Goal: Information Seeking & Learning: Find specific page/section

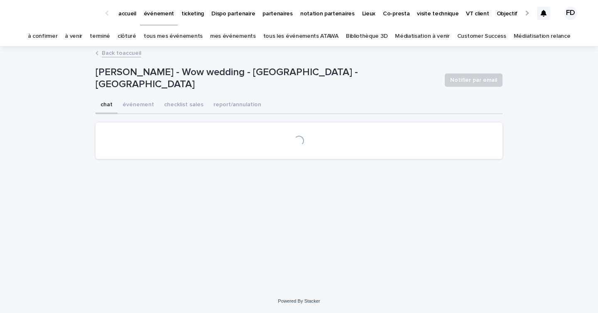
click at [218, 140] on div "Loading..." at bounding box center [299, 141] width 381 height 10
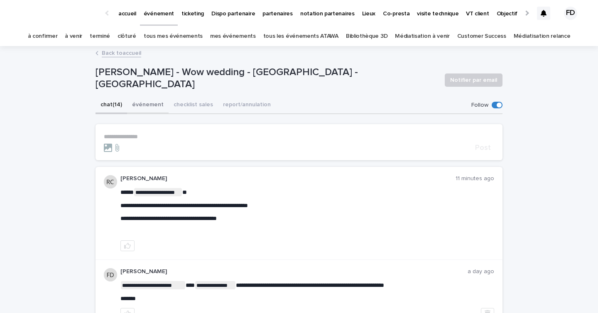
click at [143, 109] on button "événement" at bounding box center [148, 105] width 42 height 17
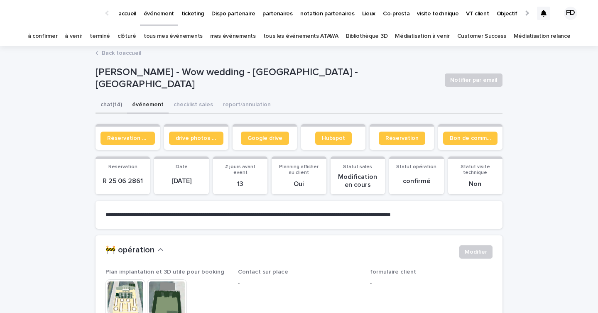
click at [114, 105] on button "chat (14)" at bounding box center [112, 105] width 32 height 17
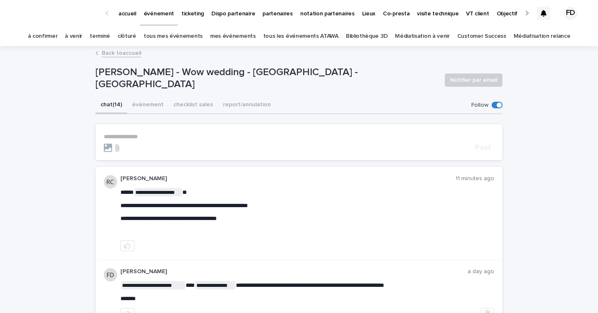
click at [182, 16] on p "ticketing" at bounding box center [193, 8] width 22 height 17
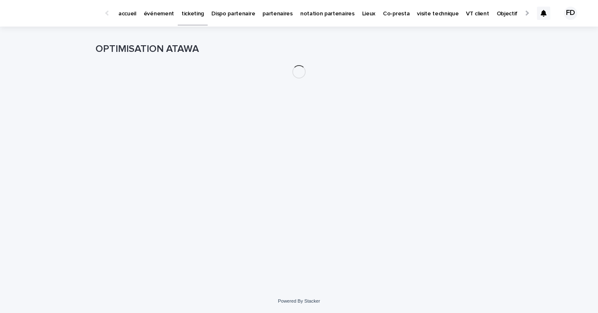
click at [377, 114] on div "Loading... Saving… Loading... Saving… OPTIMISATION ATAWA" at bounding box center [298, 148] width 415 height 242
click at [182, 14] on p "ticketing" at bounding box center [193, 8] width 22 height 17
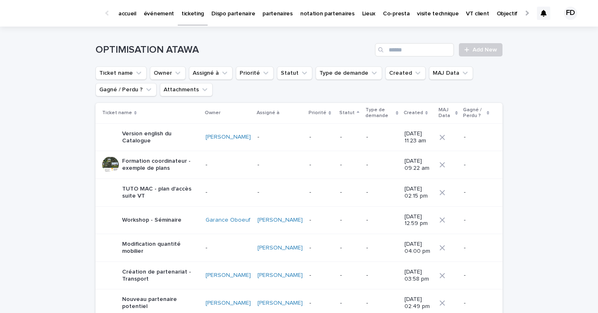
click at [168, 12] on div "événement" at bounding box center [159, 8] width 38 height 17
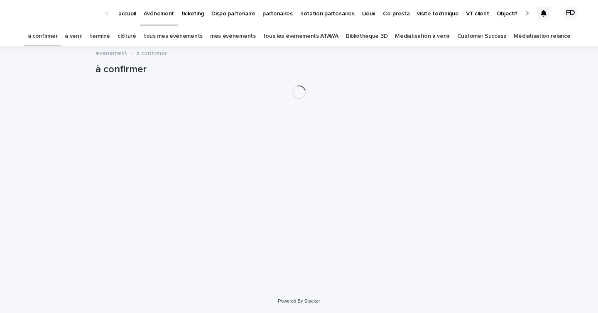
click at [190, 13] on p "ticketing" at bounding box center [193, 8] width 22 height 17
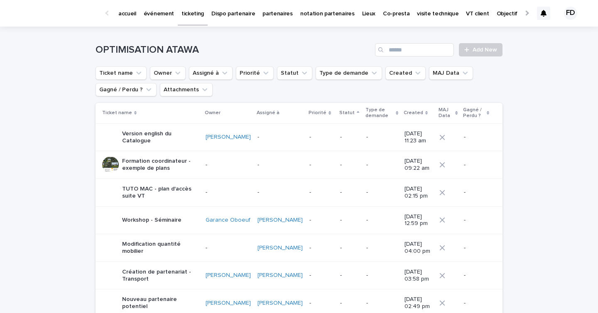
click at [326, 34] on div "OPTIMISATION ATAWA Add New" at bounding box center [299, 47] width 407 height 40
click at [409, 54] on input "Search" at bounding box center [414, 49] width 79 height 13
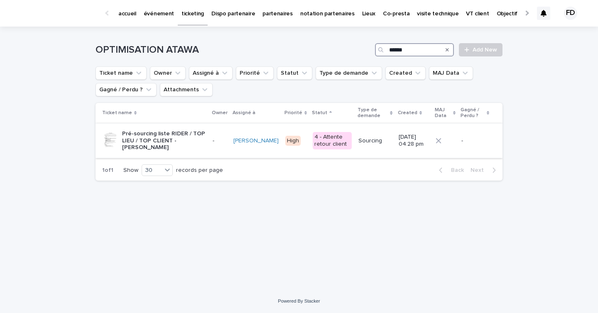
type input "******"
click at [191, 140] on p "Pré-sourcing liste RIDER / TOP LIEU / TOP CLIENT - [PERSON_NAME]" at bounding box center [164, 140] width 84 height 21
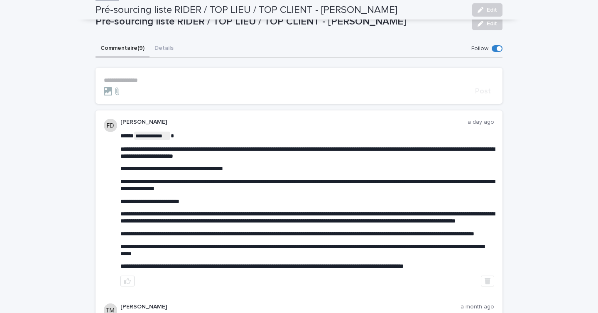
scroll to position [30, 0]
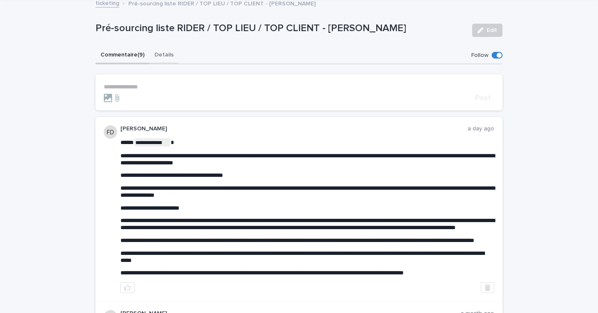
click at [166, 51] on button "Details" at bounding box center [164, 55] width 29 height 17
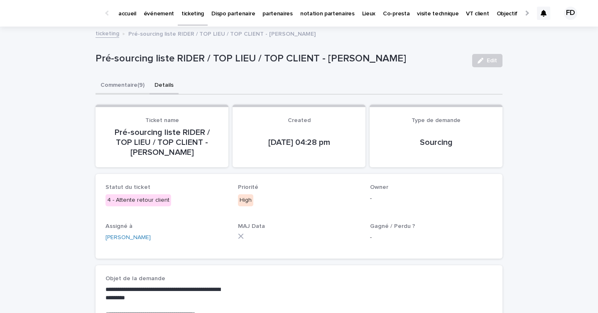
click at [138, 93] on button "Commentaire (9)" at bounding box center [123, 85] width 54 height 17
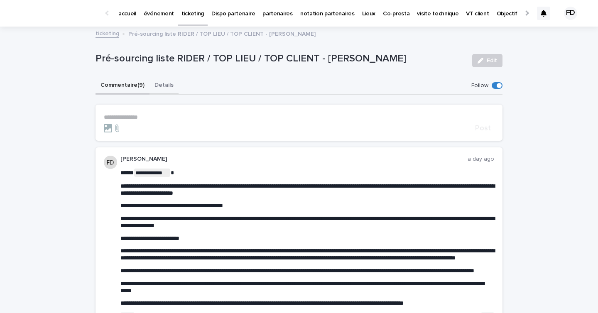
click at [172, 87] on button "Details" at bounding box center [164, 85] width 29 height 17
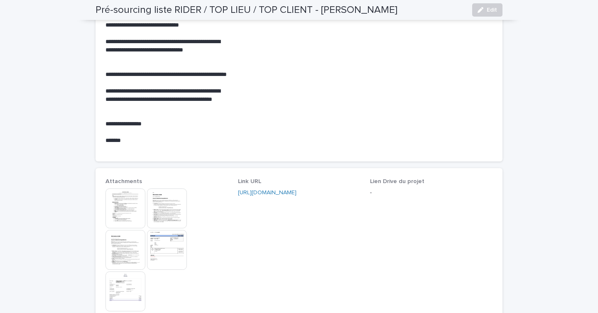
scroll to position [344, 0]
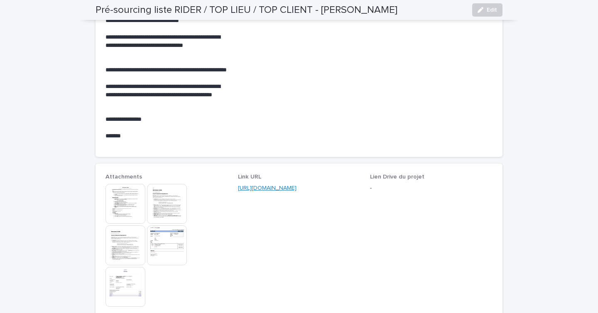
click at [270, 187] on link "[URL][DOMAIN_NAME]" at bounding box center [267, 188] width 59 height 6
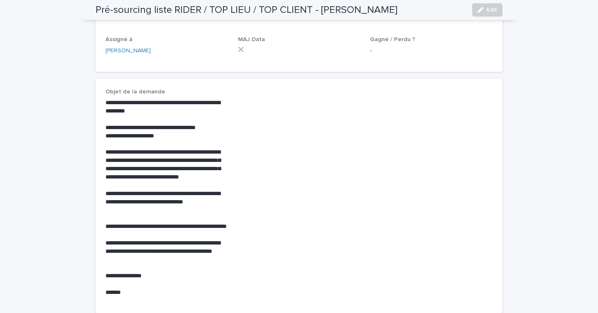
scroll to position [0, 0]
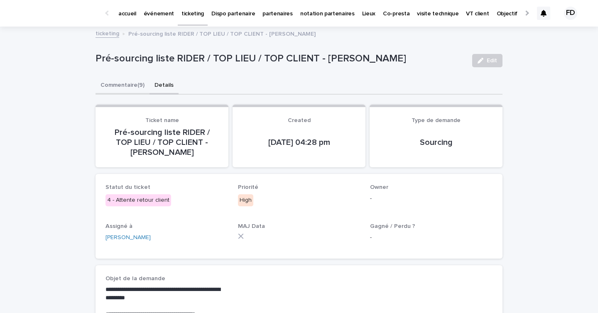
click at [139, 88] on button "Commentaire (9)" at bounding box center [123, 85] width 54 height 17
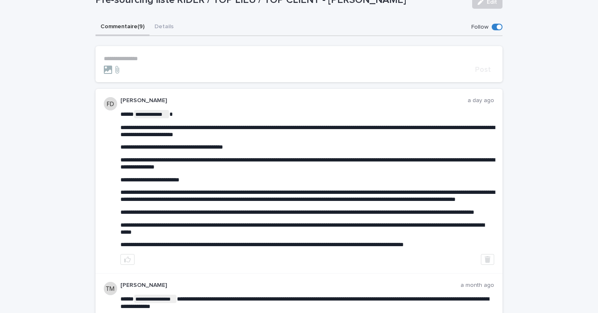
scroll to position [77, 0]
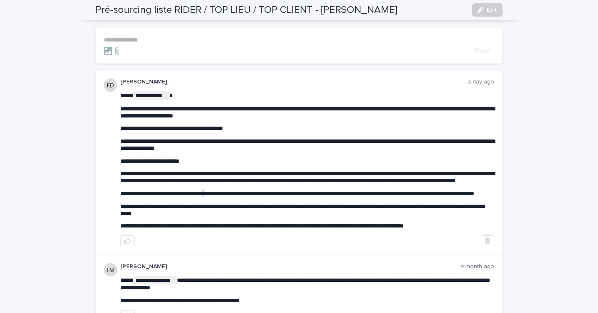
click at [214, 197] on span "**********" at bounding box center [297, 194] width 354 height 6
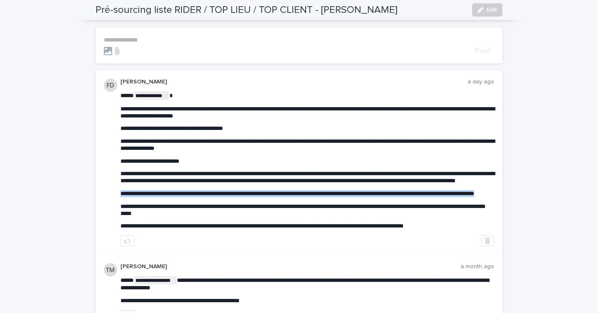
click at [214, 197] on span "**********" at bounding box center [297, 194] width 354 height 6
copy span "**********"
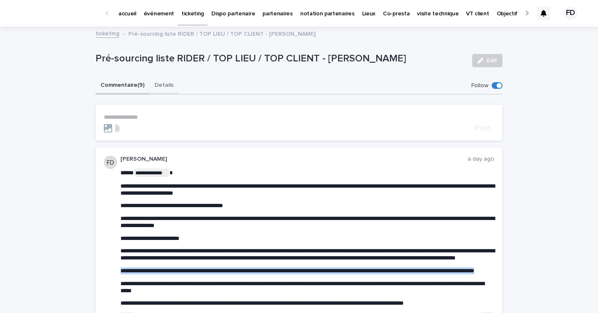
click at [165, 86] on button "Details" at bounding box center [164, 85] width 29 height 17
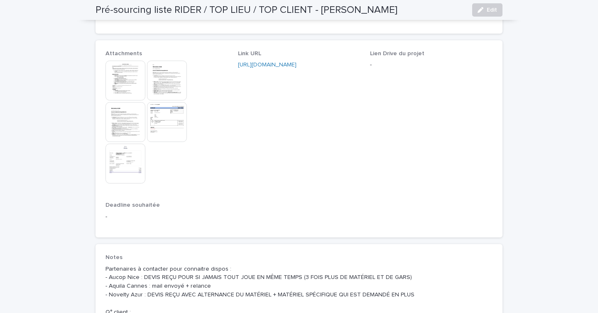
scroll to position [467, 0]
click at [131, 87] on img at bounding box center [126, 80] width 40 height 40
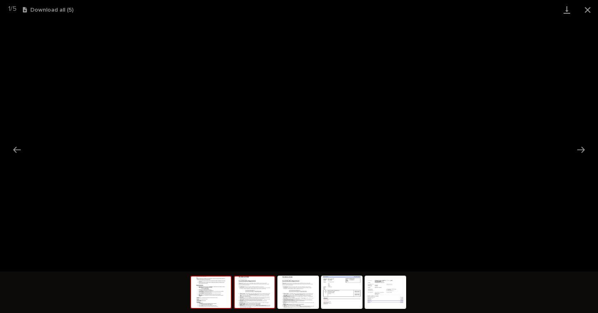
click at [251, 286] on img at bounding box center [255, 293] width 40 height 32
click at [568, 12] on link "Download" at bounding box center [567, 10] width 21 height 20
click at [293, 293] on img at bounding box center [298, 293] width 40 height 32
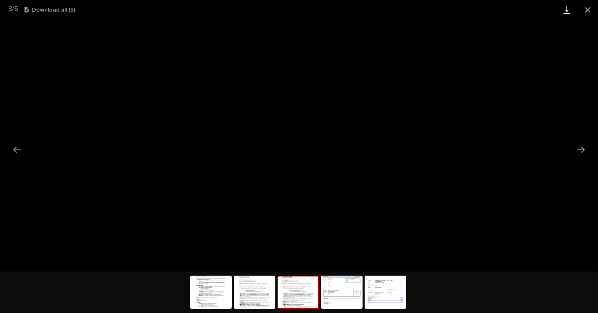
click at [568, 10] on link "Download" at bounding box center [567, 10] width 21 height 20
click at [349, 295] on img at bounding box center [342, 293] width 40 height 32
click at [567, 7] on link "Download" at bounding box center [567, 10] width 21 height 20
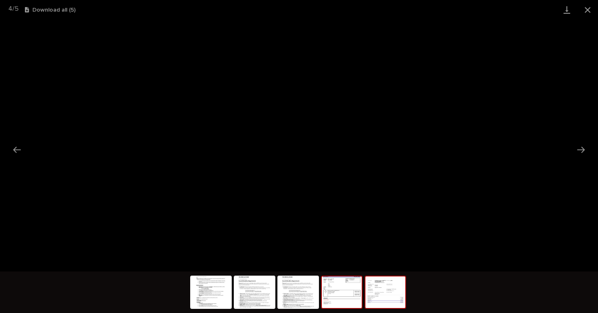
click at [390, 290] on img at bounding box center [386, 293] width 40 height 32
click at [566, 12] on link "Download" at bounding box center [567, 10] width 21 height 20
click at [210, 291] on img at bounding box center [211, 293] width 40 height 32
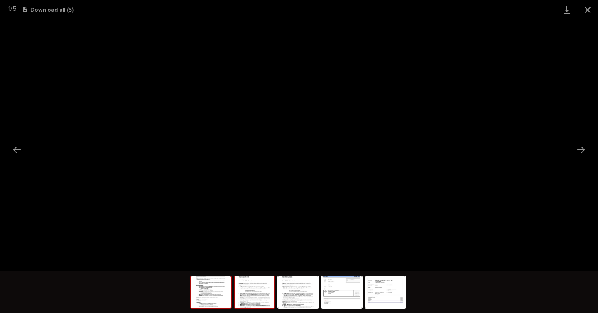
click at [253, 297] on img at bounding box center [255, 293] width 40 height 32
click at [295, 295] on img at bounding box center [298, 293] width 40 height 32
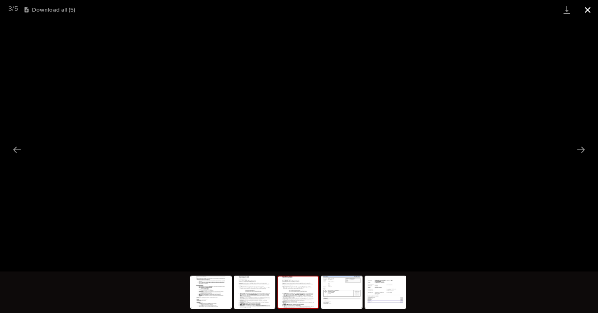
click at [588, 7] on button "Close gallery" at bounding box center [588, 10] width 21 height 20
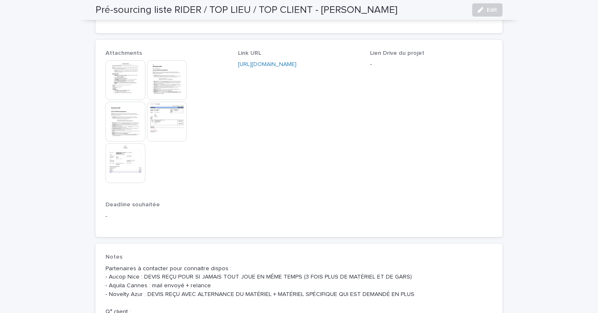
scroll to position [0, 0]
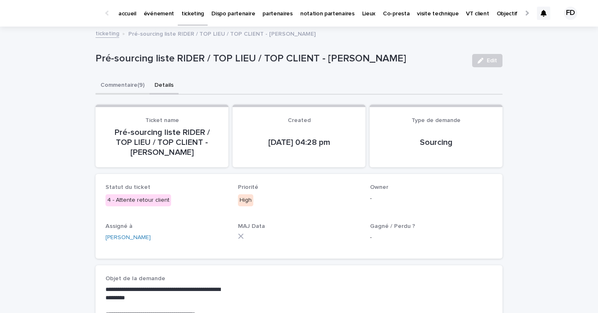
click at [117, 91] on button "Commentaire (9)" at bounding box center [123, 85] width 54 height 17
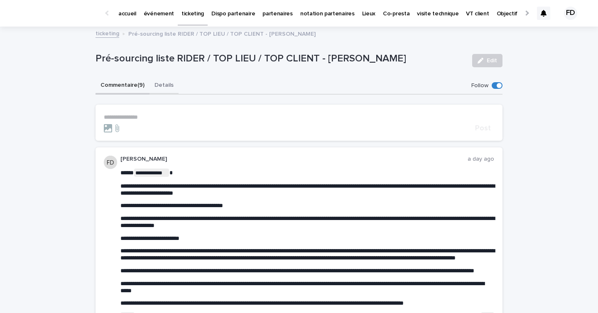
click at [167, 81] on button "Details" at bounding box center [164, 85] width 29 height 17
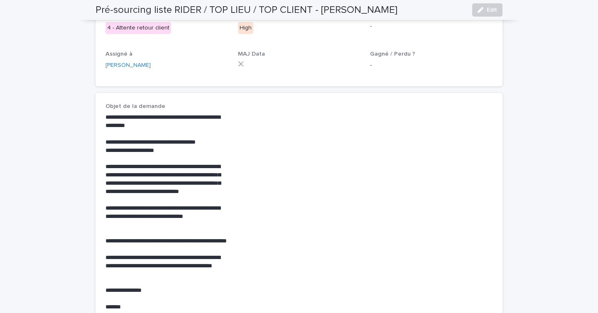
scroll to position [177, 0]
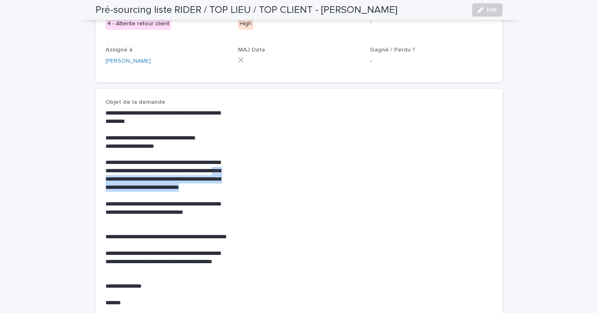
drag, startPoint x: 135, startPoint y: 179, endPoint x: 172, endPoint y: 193, distance: 39.0
click at [172, 193] on p "**********" at bounding box center [167, 179] width 123 height 41
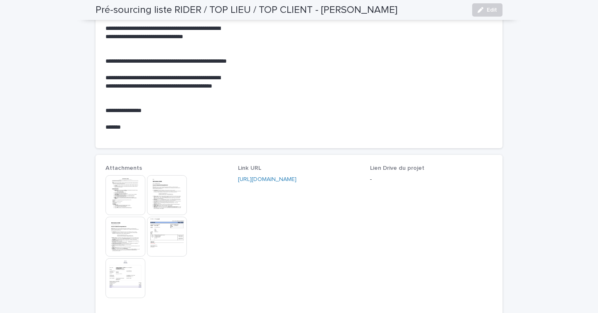
scroll to position [367, 0]
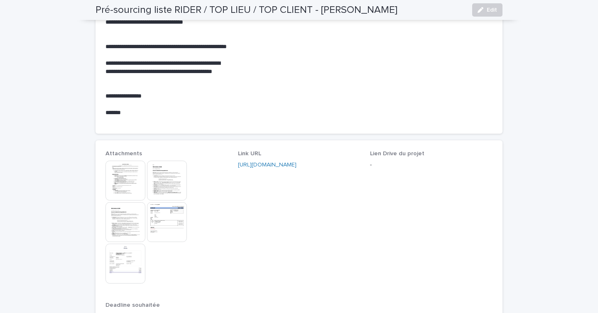
click at [170, 187] on img at bounding box center [167, 181] width 40 height 40
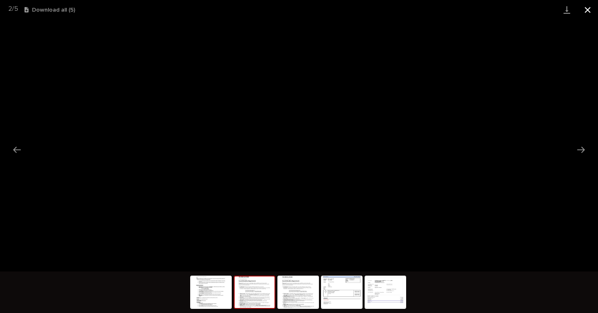
click at [591, 8] on button "Close gallery" at bounding box center [588, 10] width 21 height 20
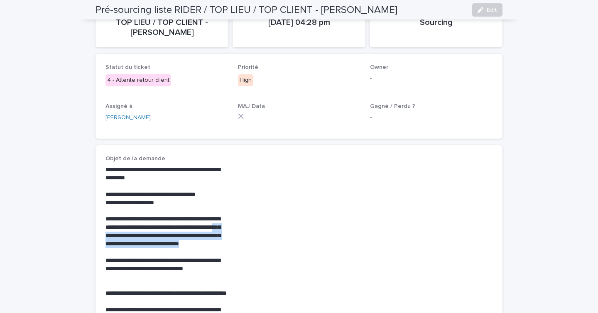
scroll to position [0, 0]
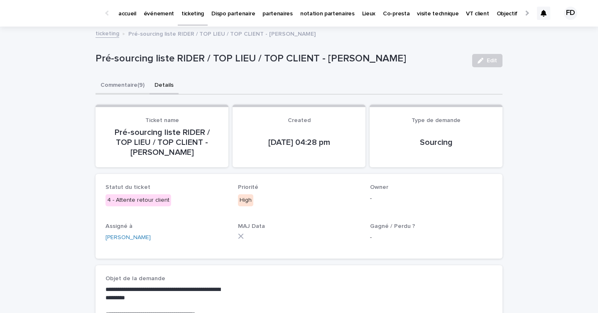
click at [130, 84] on button "Commentaire (9)" at bounding box center [123, 85] width 54 height 17
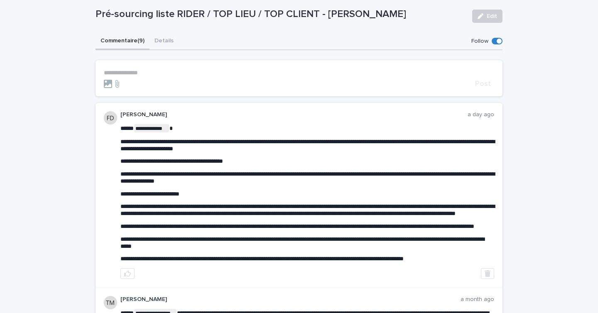
scroll to position [55, 0]
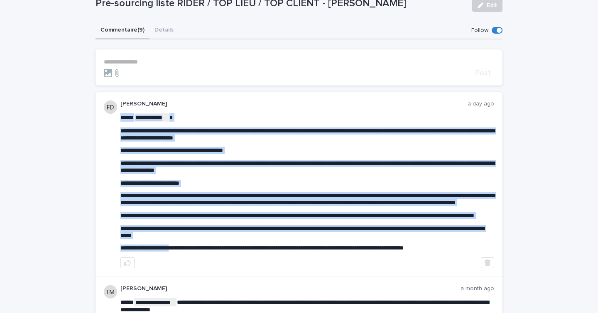
drag, startPoint x: 464, startPoint y: 260, endPoint x: 181, endPoint y: 260, distance: 282.9
click at [181, 251] on span "**********" at bounding box center [261, 248] width 283 height 6
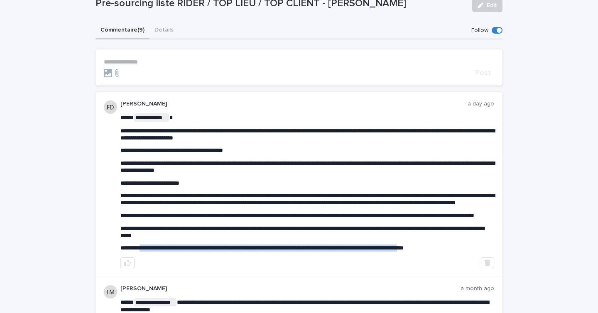
drag, startPoint x: 143, startPoint y: 263, endPoint x: 463, endPoint y: 261, distance: 319.9
click at [404, 251] on span "**********" at bounding box center [261, 248] width 283 height 6
copy span "**********"
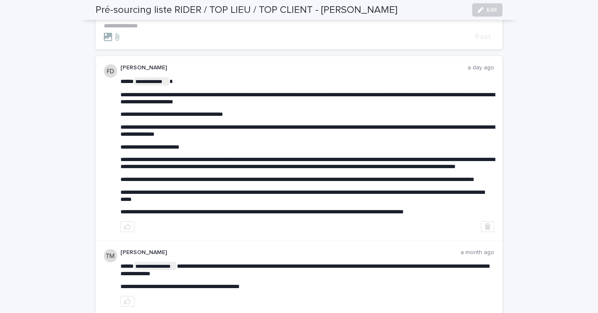
click at [190, 202] on span "**********" at bounding box center [302, 195] width 364 height 13
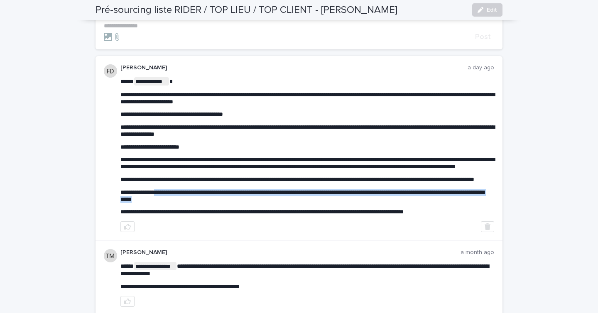
drag, startPoint x: 202, startPoint y: 213, endPoint x: 161, endPoint y: 207, distance: 41.5
click at [161, 203] on p "**********" at bounding box center [307, 196] width 374 height 14
copy span "**********"
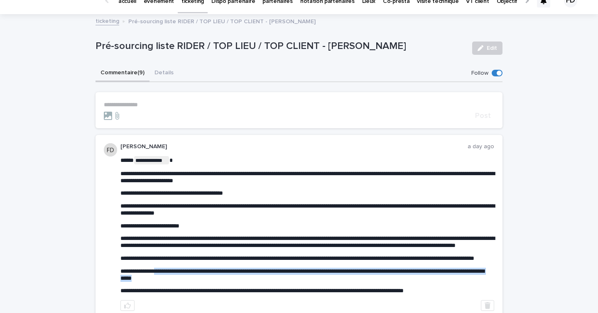
scroll to position [0, 0]
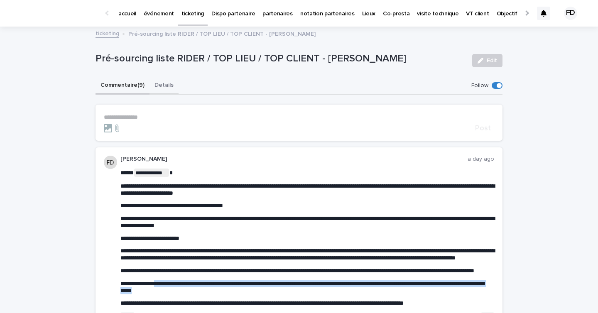
click at [156, 84] on button "Details" at bounding box center [164, 85] width 29 height 17
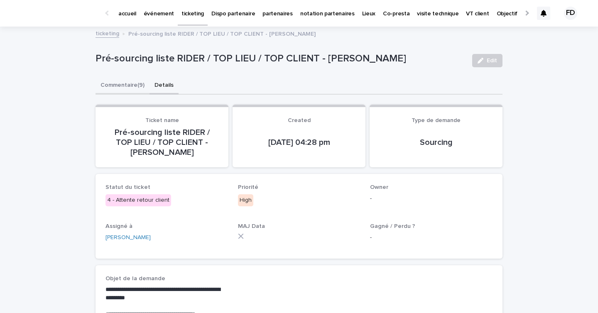
click at [139, 81] on button "Commentaire (9)" at bounding box center [123, 85] width 54 height 17
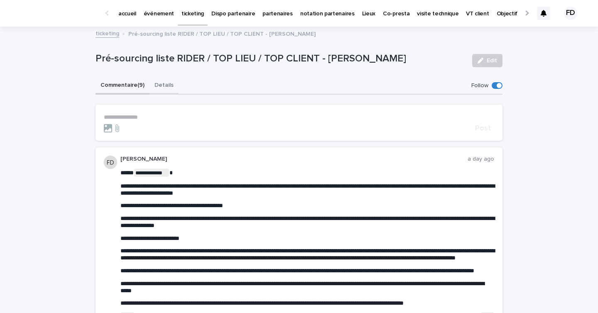
click at [174, 81] on button "Details" at bounding box center [164, 85] width 29 height 17
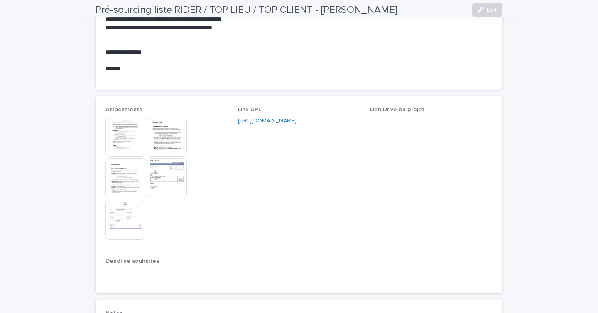
scroll to position [423, 0]
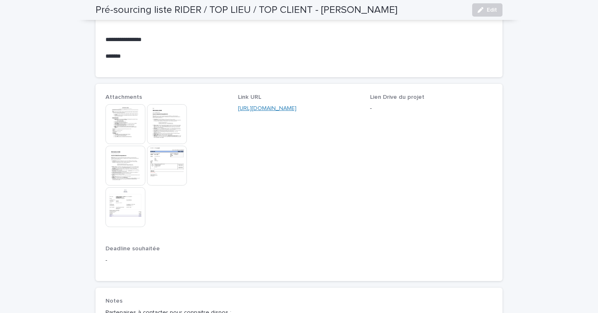
click at [297, 106] on link "[URL][DOMAIN_NAME]" at bounding box center [267, 109] width 59 height 6
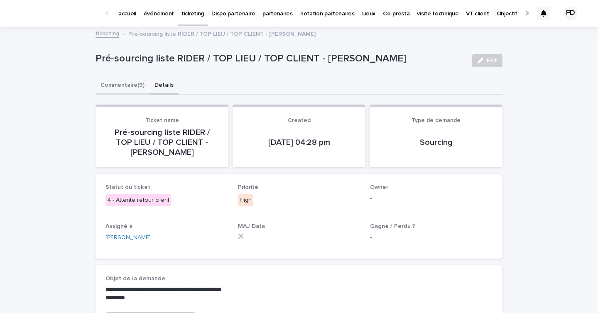
click at [117, 83] on button "Commentaire (9)" at bounding box center [123, 85] width 54 height 17
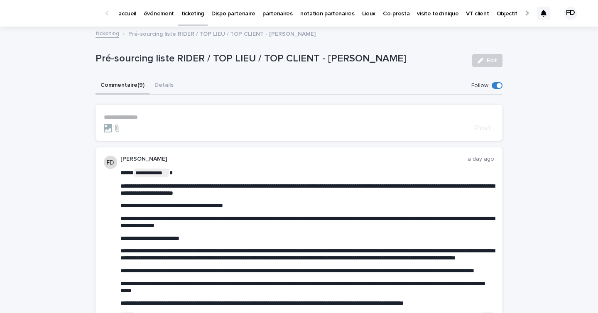
click at [135, 1] on p "accueil" at bounding box center [127, 8] width 18 height 17
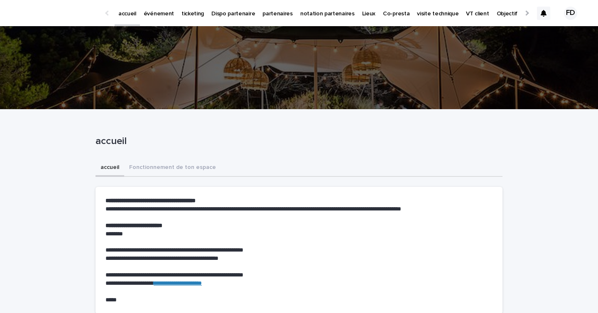
click at [166, 27] on div at bounding box center [299, 67] width 598 height 83
click at [160, 18] on link "événement" at bounding box center [159, 13] width 38 height 26
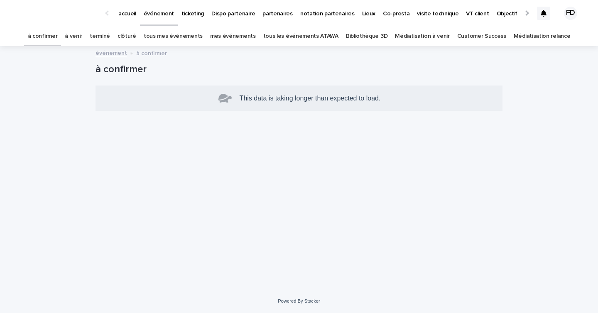
click at [82, 35] on link "à venir" at bounding box center [73, 37] width 17 height 20
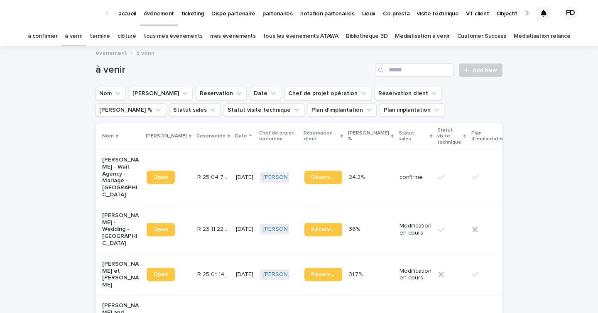
click at [59, 25] on div "accueil événement ticketing Dispo partenaire partenaires notation partenaires L…" at bounding box center [299, 13] width 598 height 27
click at [57, 35] on link "à confirmer" at bounding box center [43, 37] width 30 height 20
